Goal: Entertainment & Leisure: Consume media (video, audio)

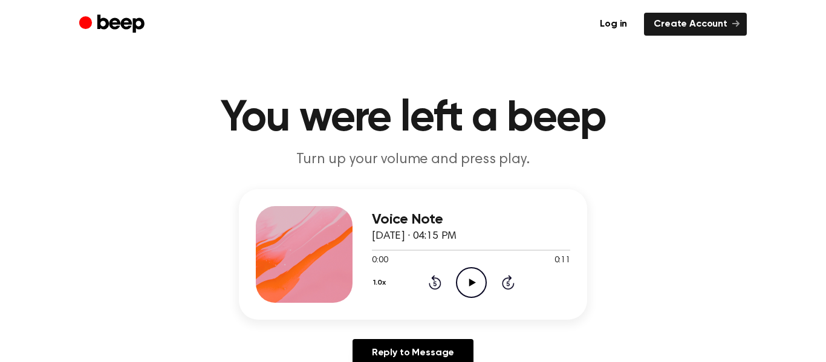
click at [471, 289] on icon "Play Audio" at bounding box center [471, 282] width 31 height 31
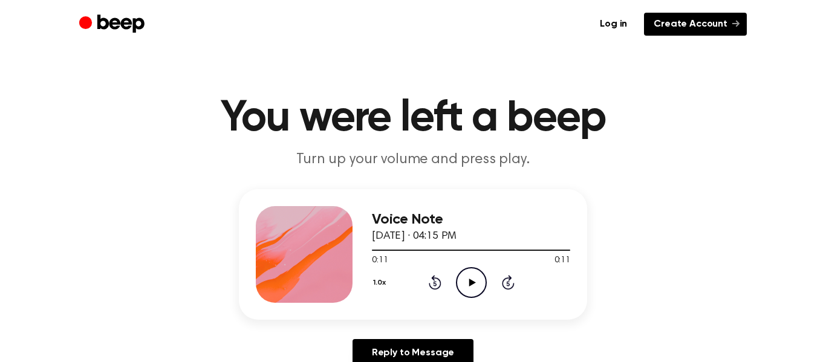
click at [665, 31] on link "Create Account" at bounding box center [695, 24] width 103 height 23
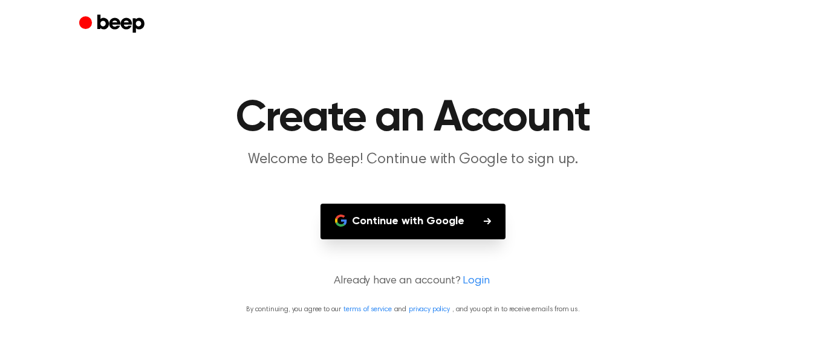
click at [417, 215] on button "Continue with Google" at bounding box center [413, 222] width 185 height 36
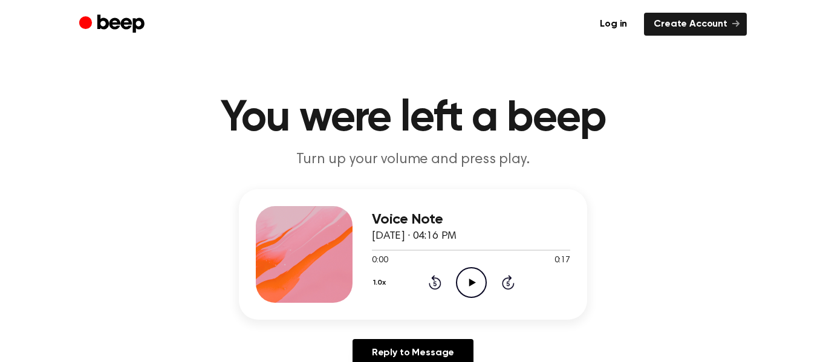
click at [471, 285] on icon "Play Audio" at bounding box center [471, 282] width 31 height 31
click at [464, 287] on icon "Play Audio" at bounding box center [471, 282] width 31 height 31
click at [464, 282] on icon "Play Audio" at bounding box center [471, 282] width 31 height 31
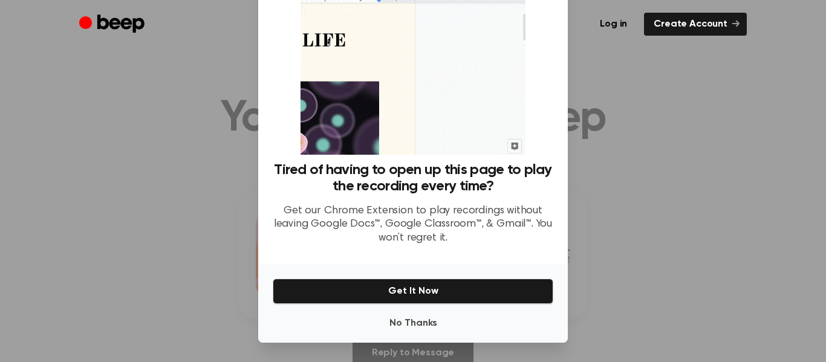
scroll to position [67, 0]
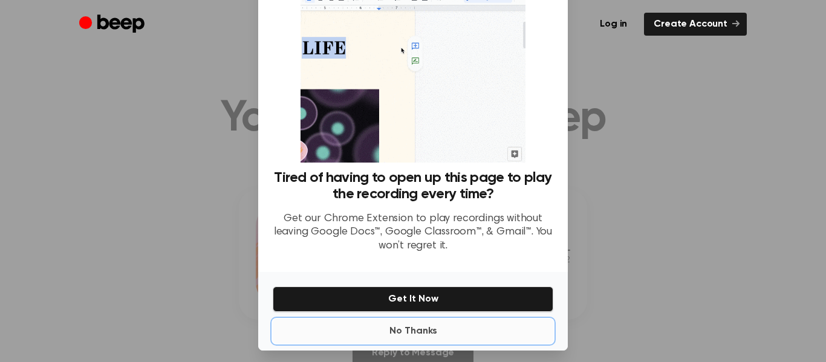
click at [423, 334] on button "No Thanks" at bounding box center [413, 331] width 281 height 24
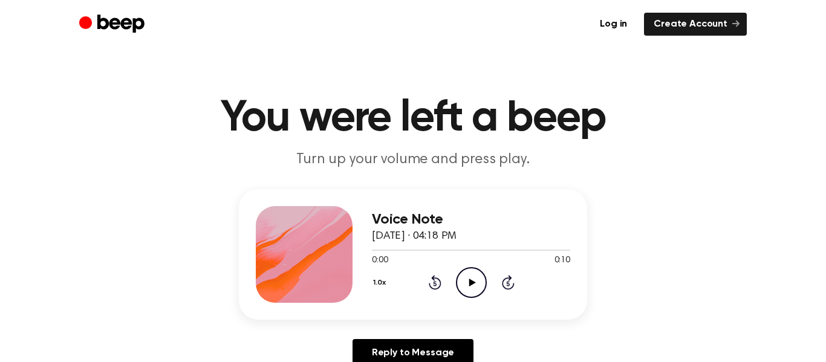
click at [466, 292] on icon "Play Audio" at bounding box center [471, 282] width 31 height 31
click at [466, 292] on icon "Pause Audio" at bounding box center [471, 282] width 31 height 31
click at [470, 280] on icon at bounding box center [472, 283] width 7 height 8
click at [473, 285] on icon "Play Audio" at bounding box center [471, 282] width 31 height 31
